Goal: Check status: Check status

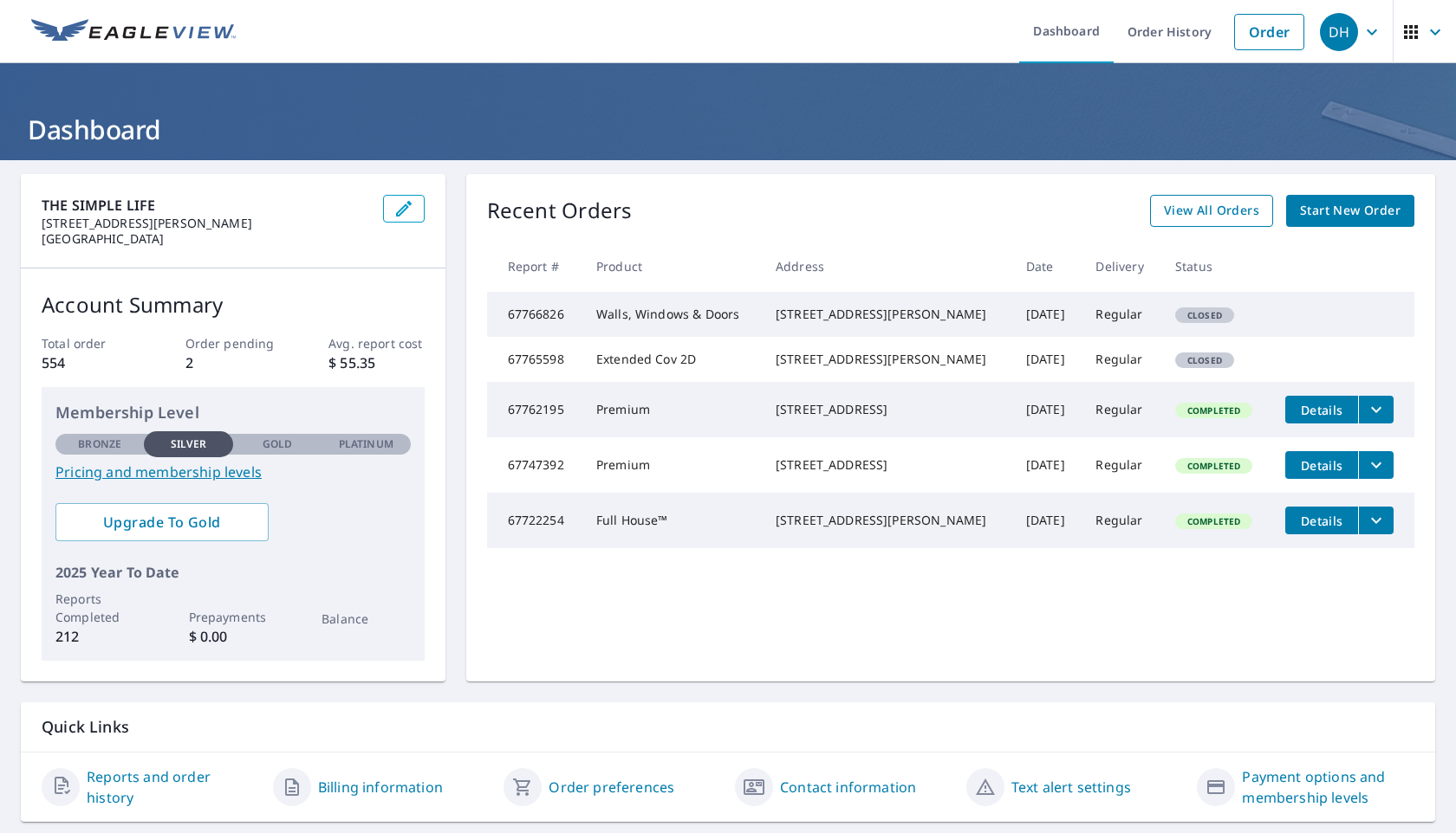
click at [1222, 217] on span "View All Orders" at bounding box center [1211, 211] width 96 height 21
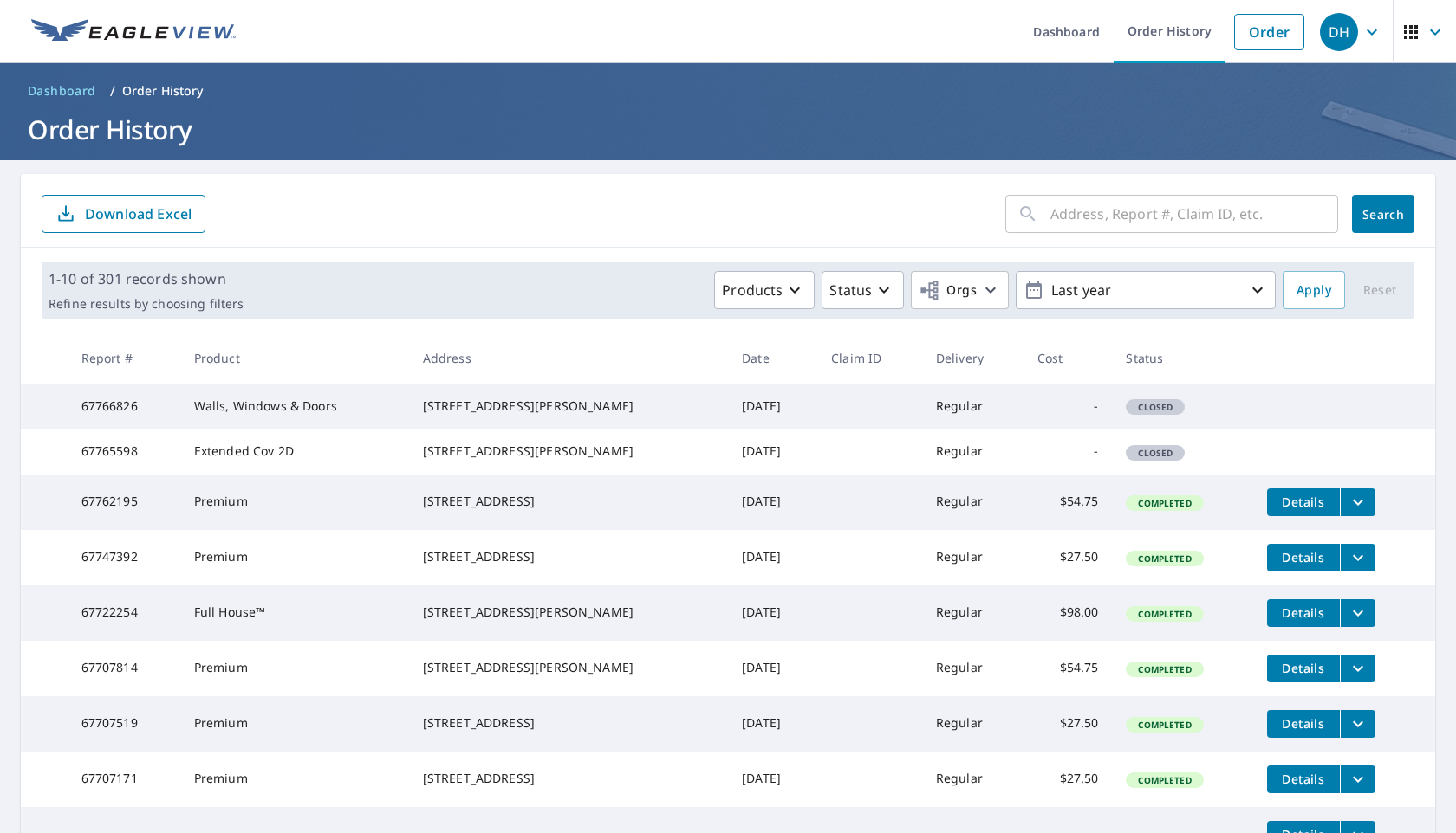
drag, startPoint x: 437, startPoint y: 404, endPoint x: 577, endPoint y: 396, distance: 140.2
click at [577, 396] on td "[STREET_ADDRESS][PERSON_NAME]" at bounding box center [568, 406] width 320 height 45
drag, startPoint x: 431, startPoint y: 404, endPoint x: 546, endPoint y: 404, distance: 115.0
click at [546, 404] on td "[STREET_ADDRESS][PERSON_NAME]" at bounding box center [568, 406] width 320 height 45
copy div "[STREET_ADDRESS][PERSON_NAME]"
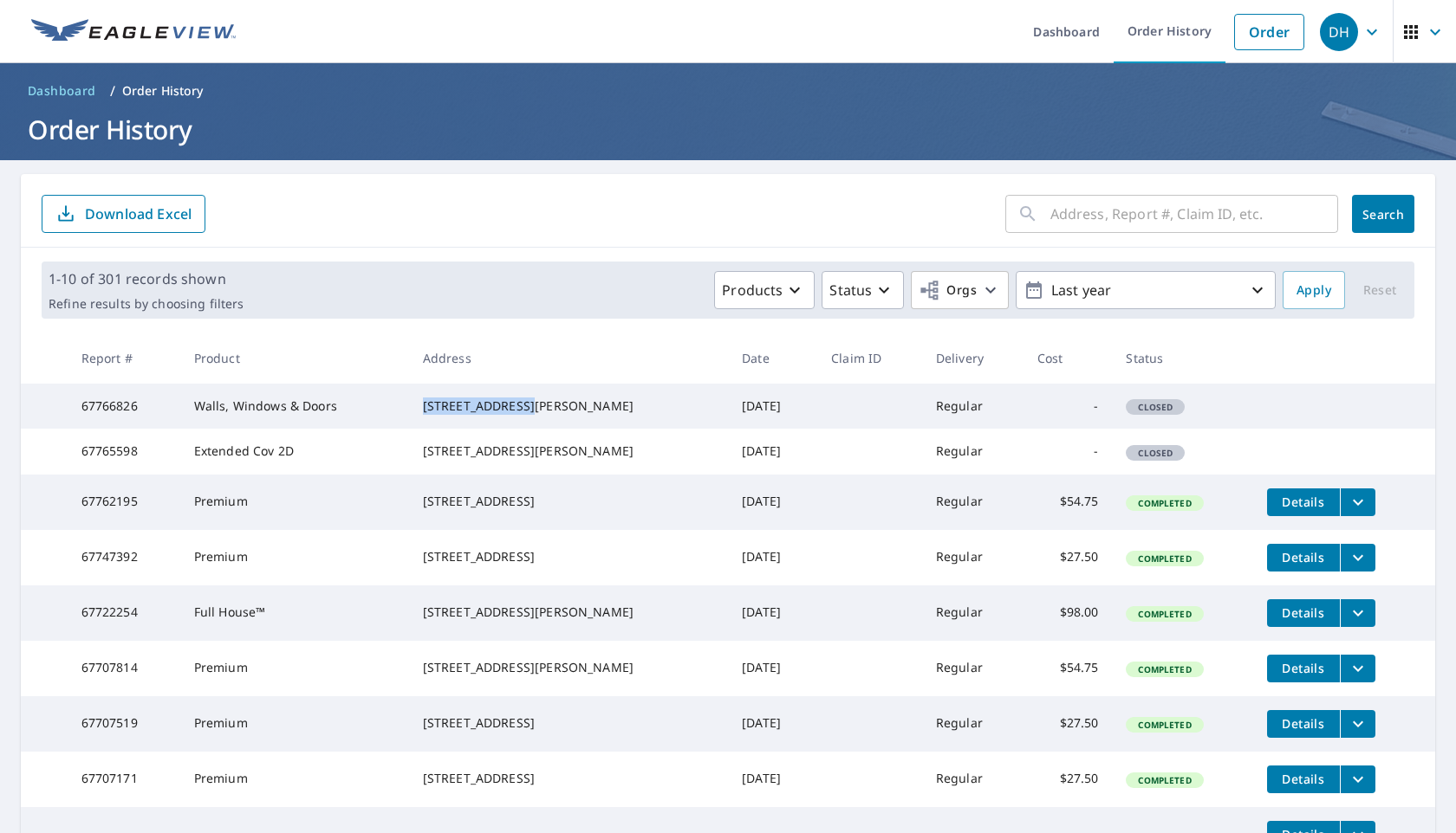
drag, startPoint x: 439, startPoint y: 528, endPoint x: 554, endPoint y: 527, distance: 115.0
click at [554, 527] on td "[STREET_ADDRESS]" at bounding box center [568, 502] width 320 height 55
copy div "[STREET_ADDRESS]"
